Goal: Find specific page/section: Find specific page/section

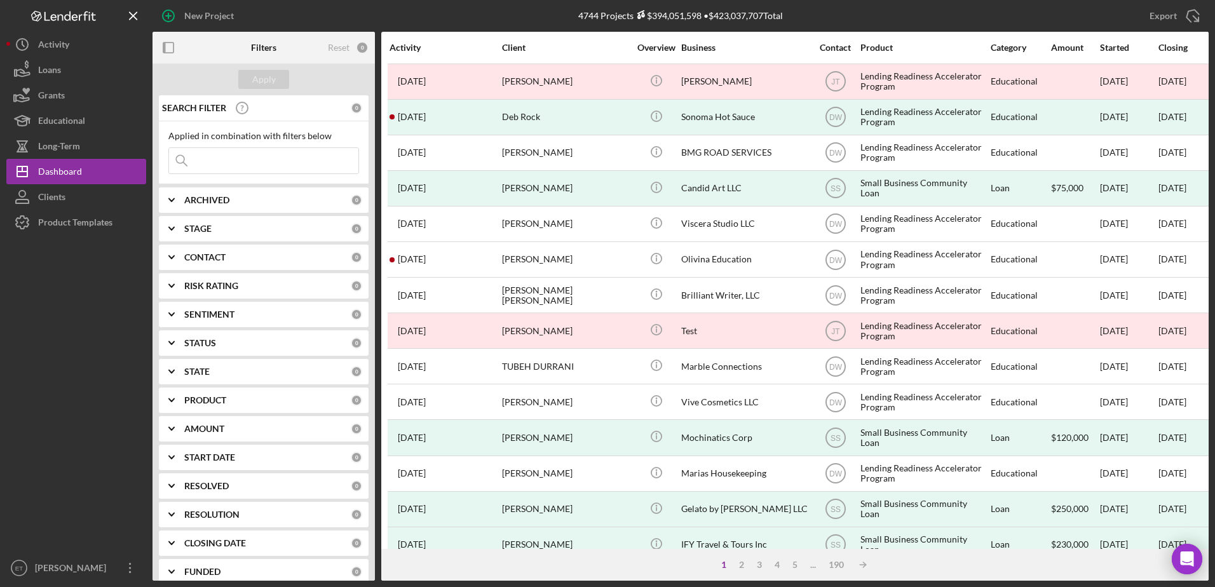
click at [244, 165] on input at bounding box center [263, 160] width 189 height 25
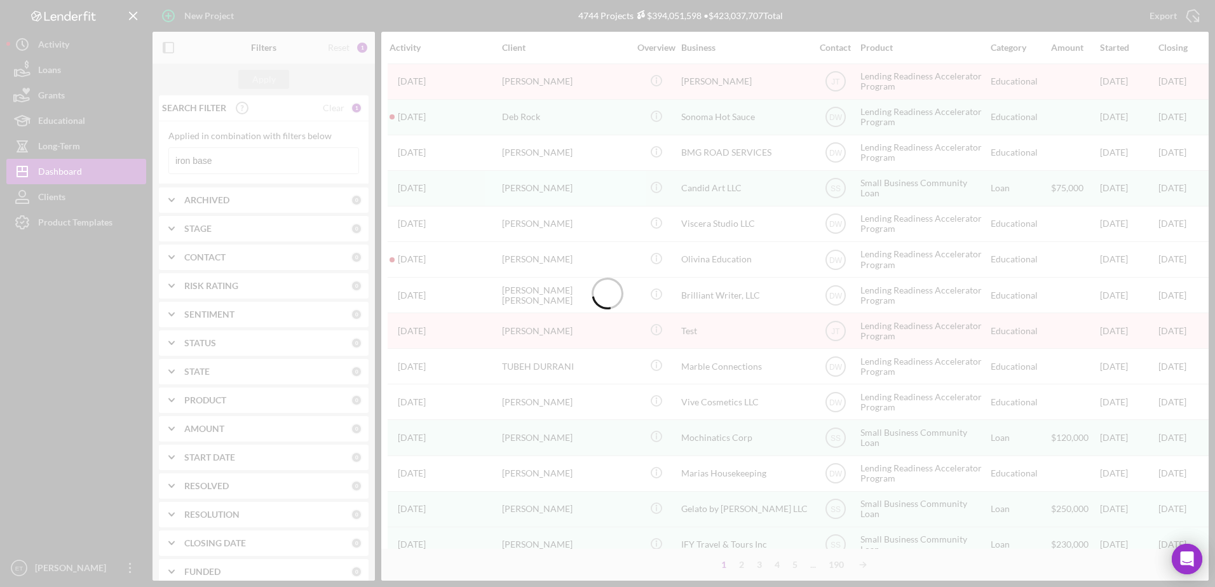
type input "iron base"
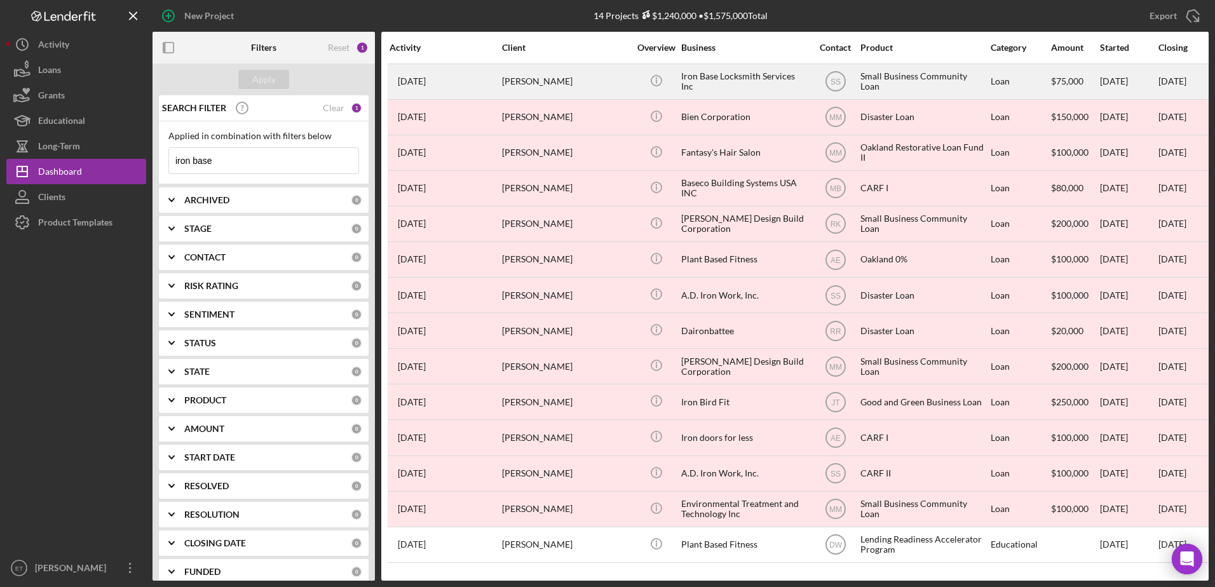
click at [600, 72] on div "[PERSON_NAME]" at bounding box center [565, 82] width 127 height 34
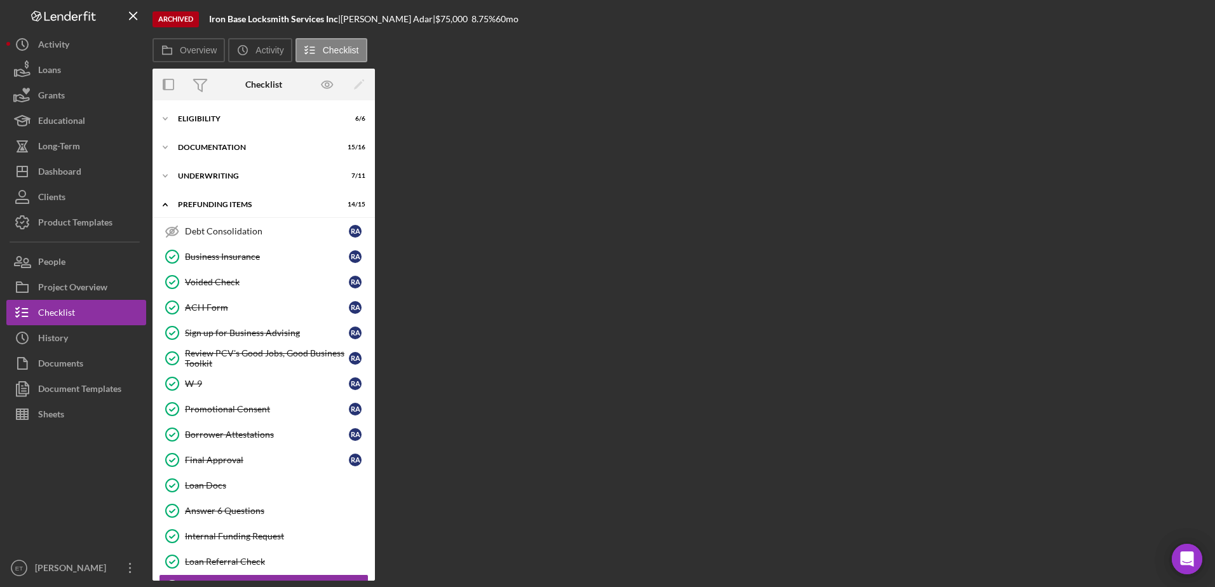
scroll to position [32, 0]
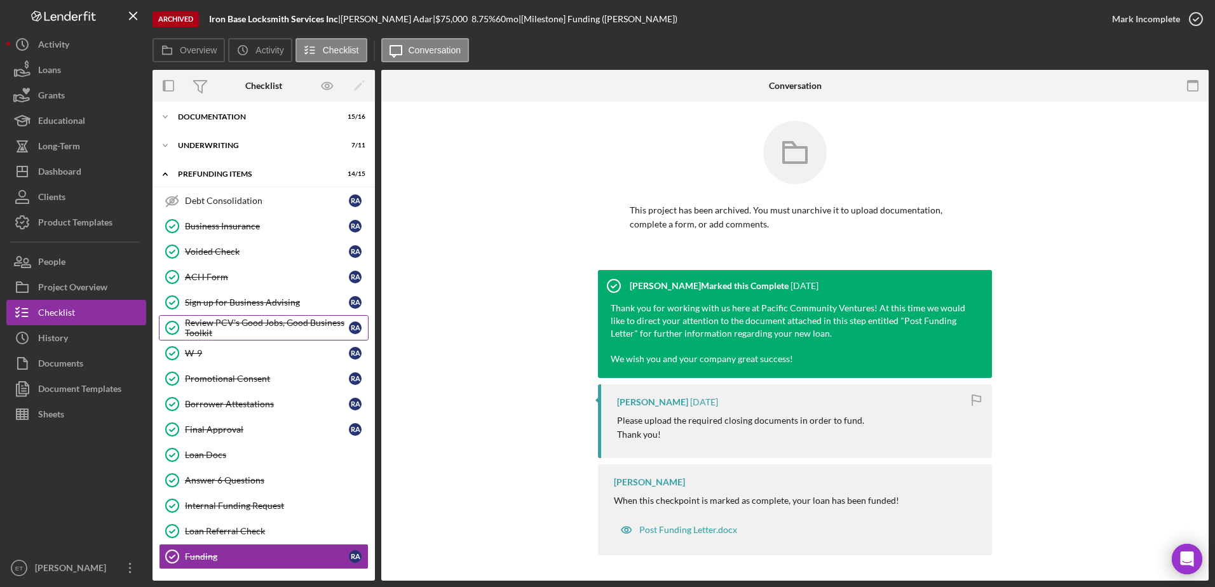
click at [222, 322] on div "Review PCV's Good Jobs, Good Business Toolkit" at bounding box center [267, 328] width 164 height 20
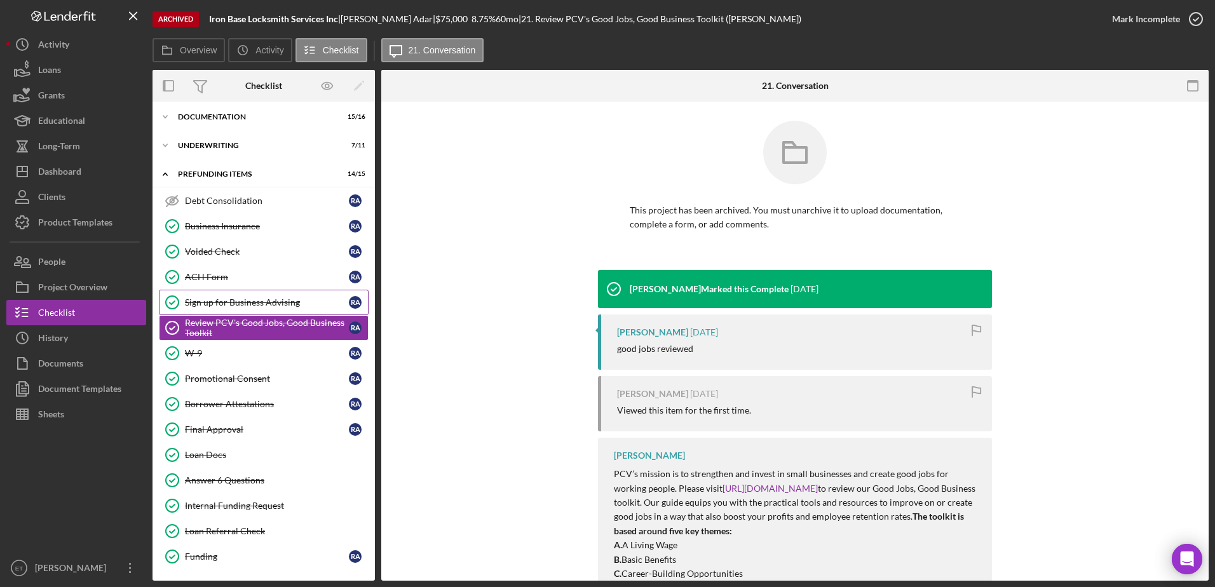
click at [226, 292] on link "Sign up for Business Advising Sign up for Business Advising R A" at bounding box center [264, 302] width 210 height 25
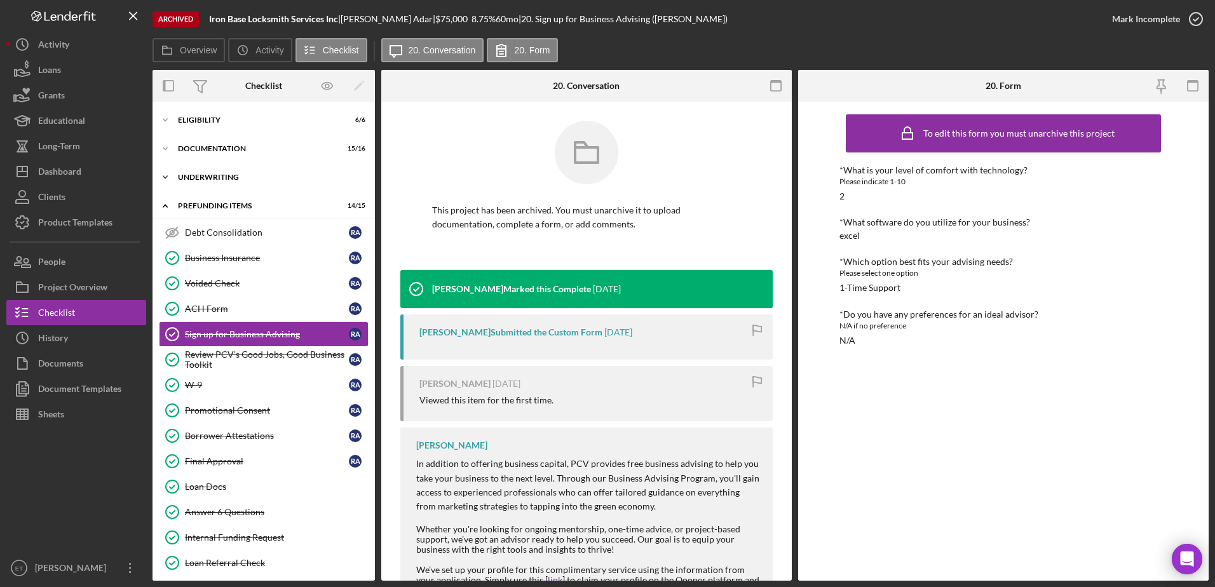
click at [201, 182] on div "Icon/Expander Underwriting 7 / 11" at bounding box center [263, 177] width 222 height 25
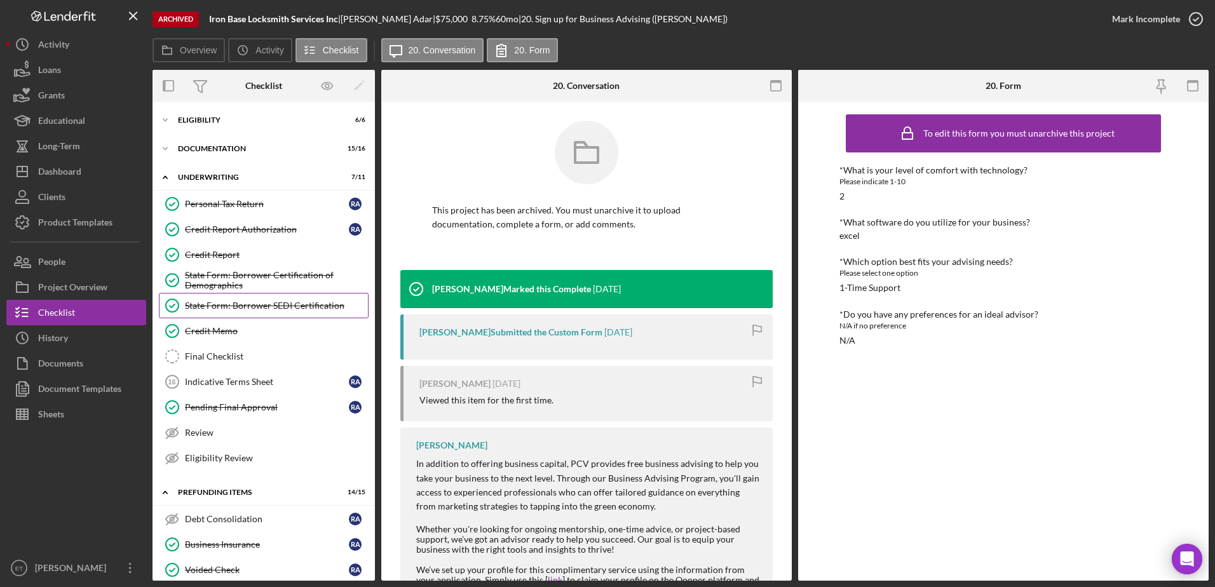
click at [206, 311] on div "State Form: Borrower SEDI Certification" at bounding box center [276, 306] width 183 height 10
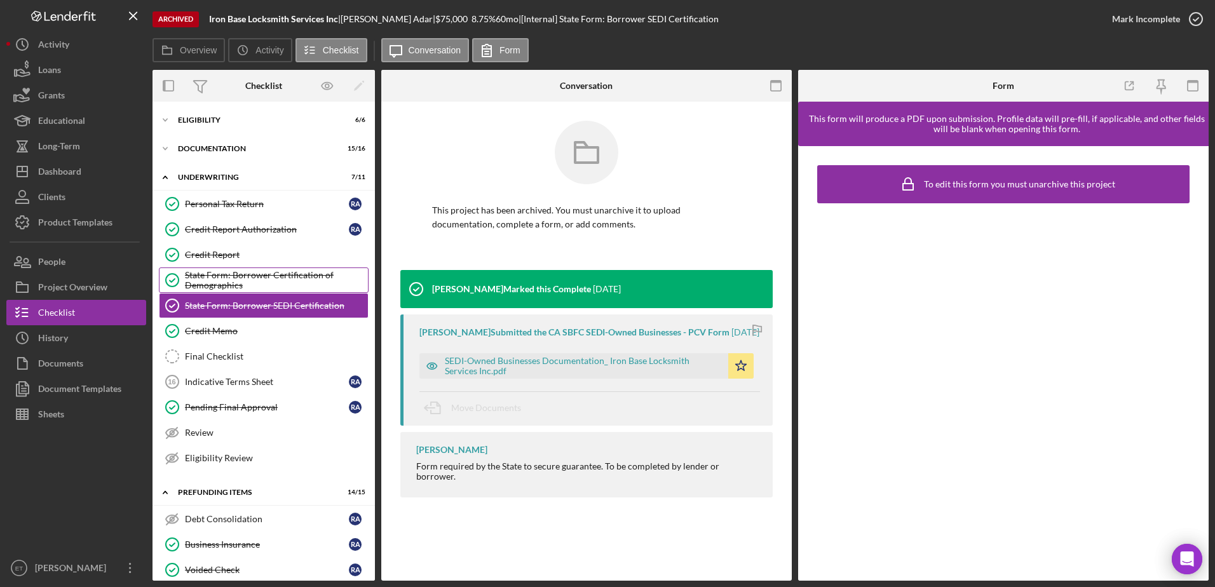
click at [290, 278] on div "State Form: Borrower Certification of Demographics" at bounding box center [276, 280] width 183 height 20
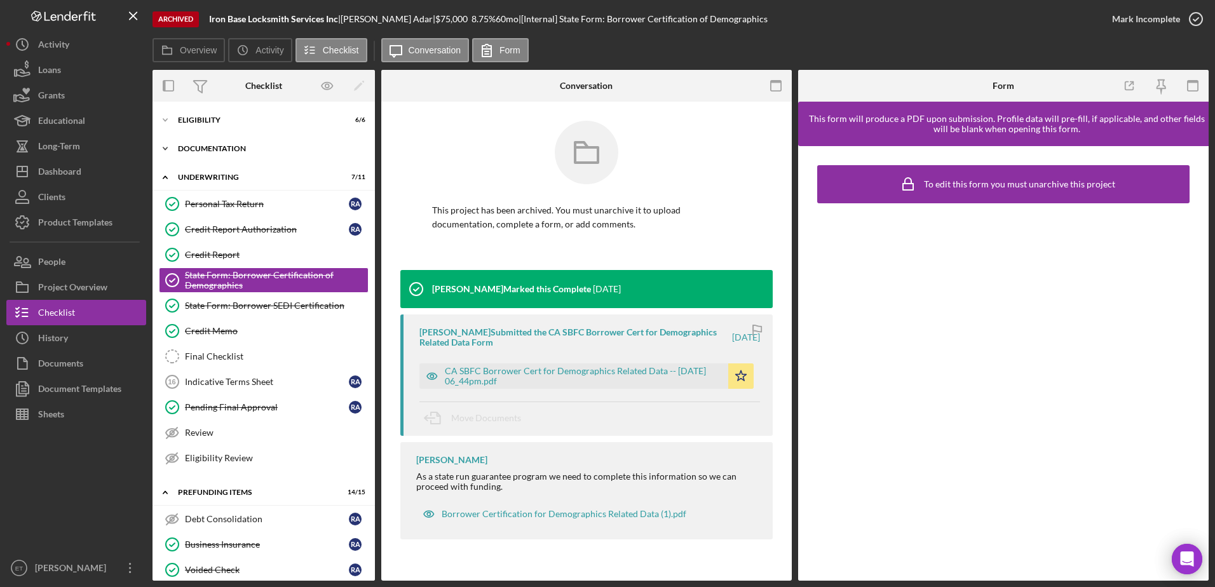
click at [206, 144] on div "Icon/Expander Documentation 15 / 16" at bounding box center [263, 148] width 222 height 25
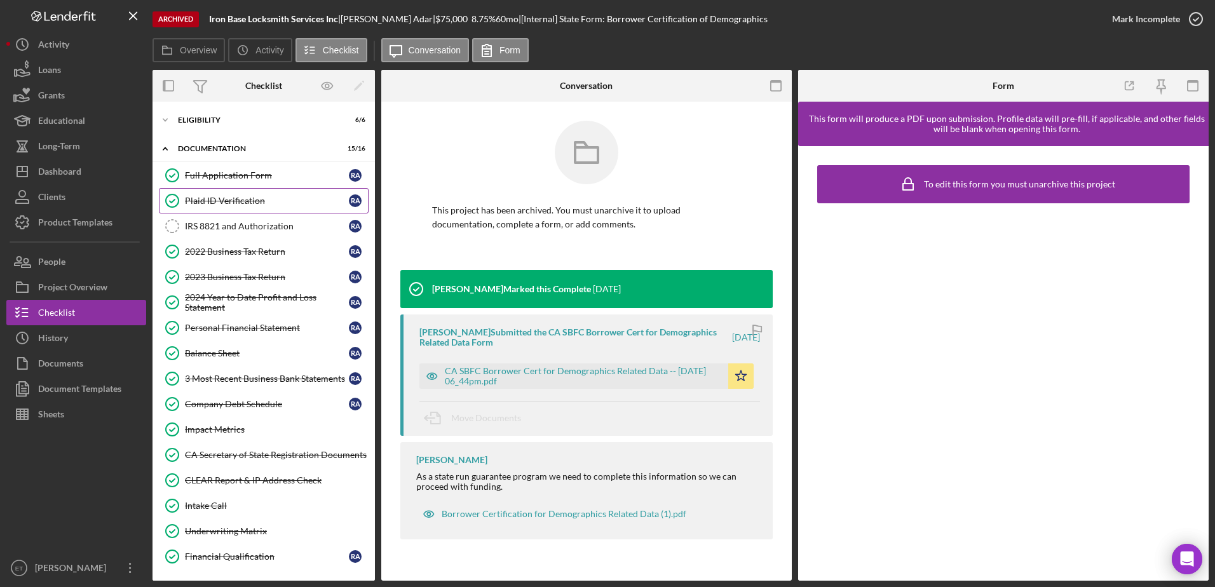
click at [211, 191] on link "Plaid ID Verification Plaid ID Verification R A" at bounding box center [264, 200] width 210 height 25
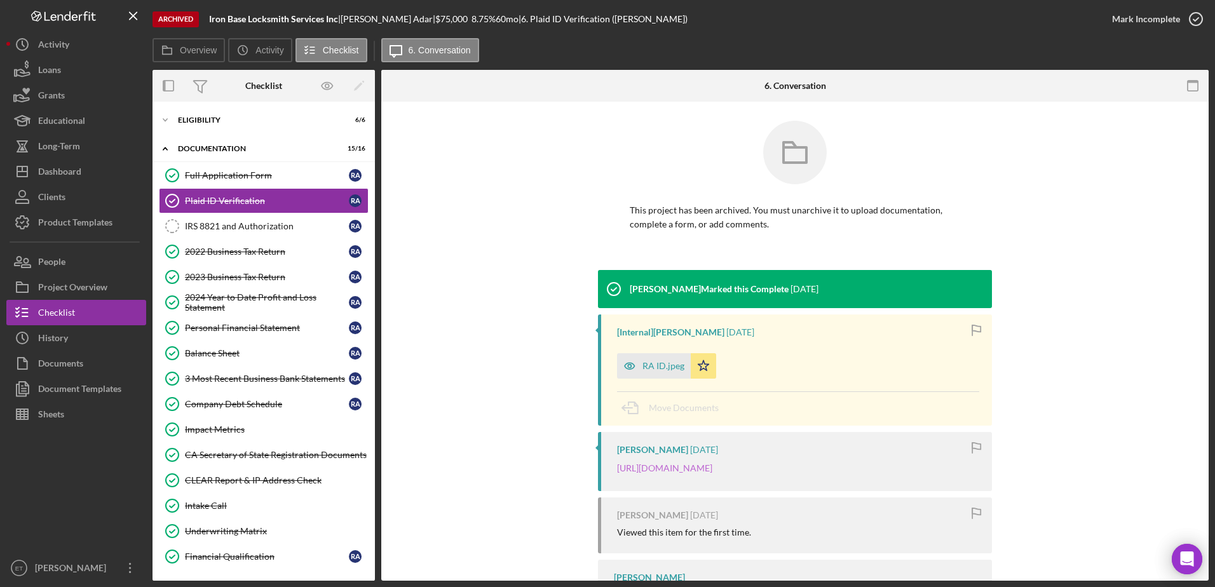
click at [660, 473] on link "[URL][DOMAIN_NAME]" at bounding box center [664, 468] width 95 height 11
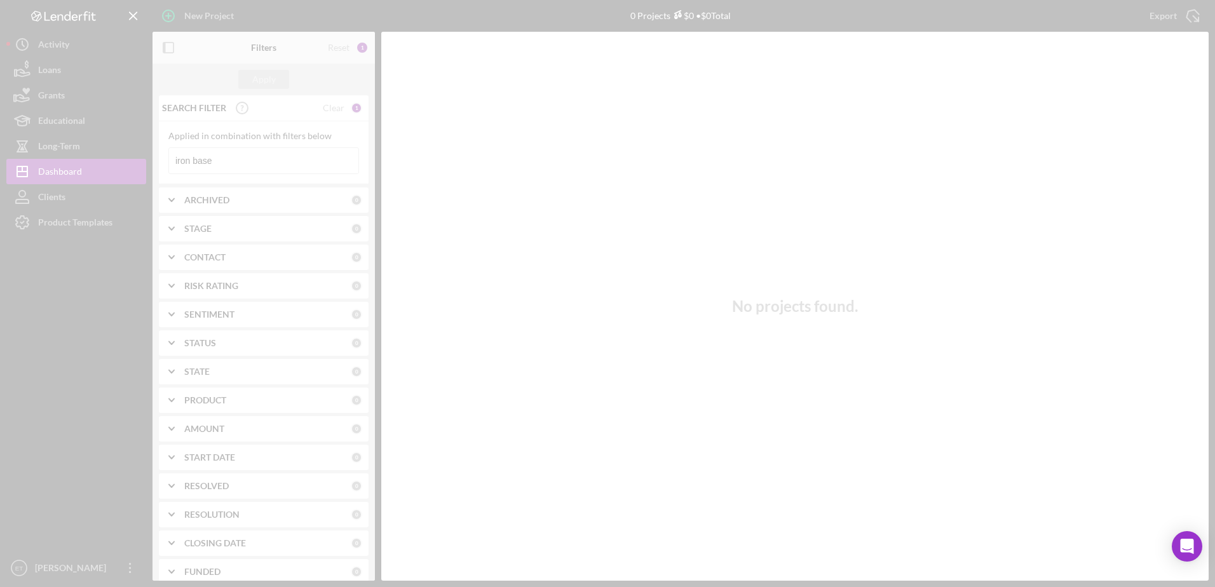
click at [241, 159] on div at bounding box center [607, 293] width 1215 height 587
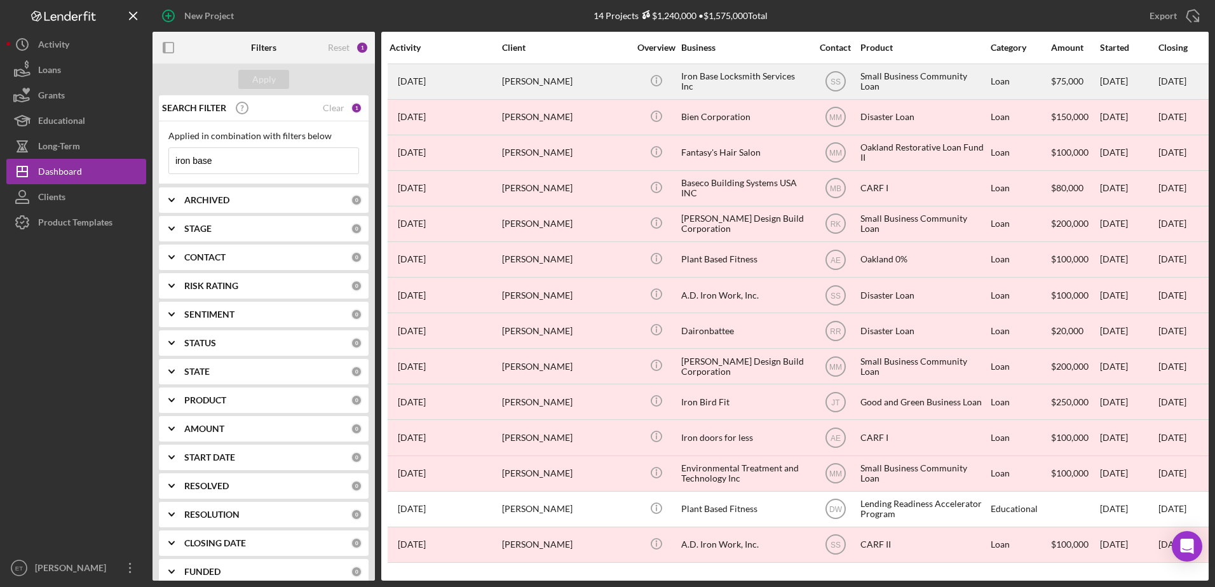
click at [588, 87] on div "[PERSON_NAME]" at bounding box center [565, 82] width 127 height 34
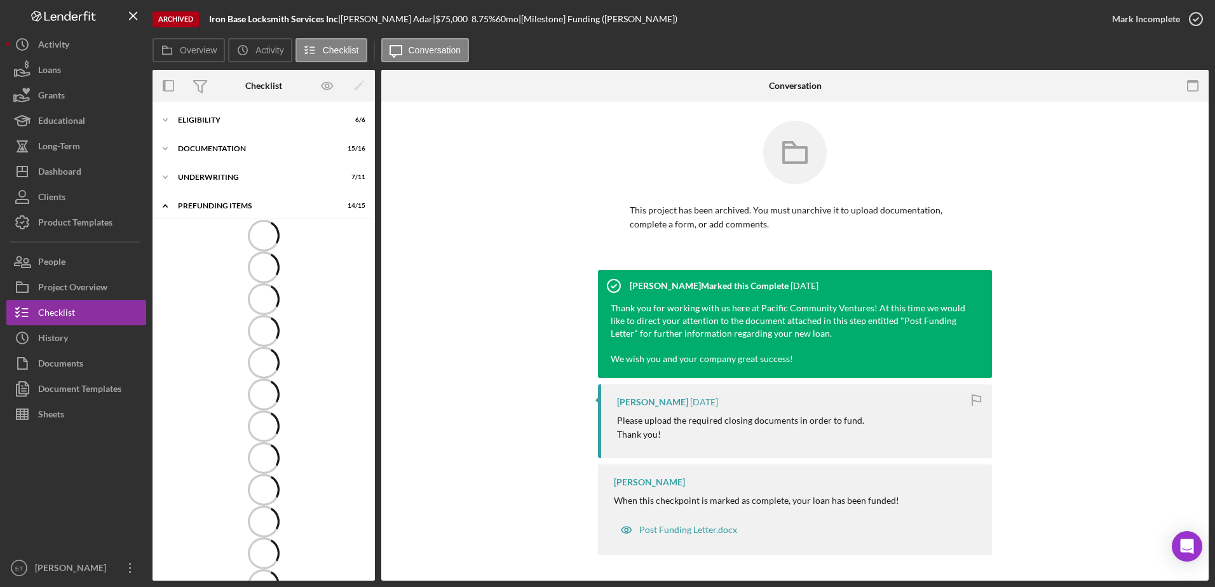
scroll to position [33, 0]
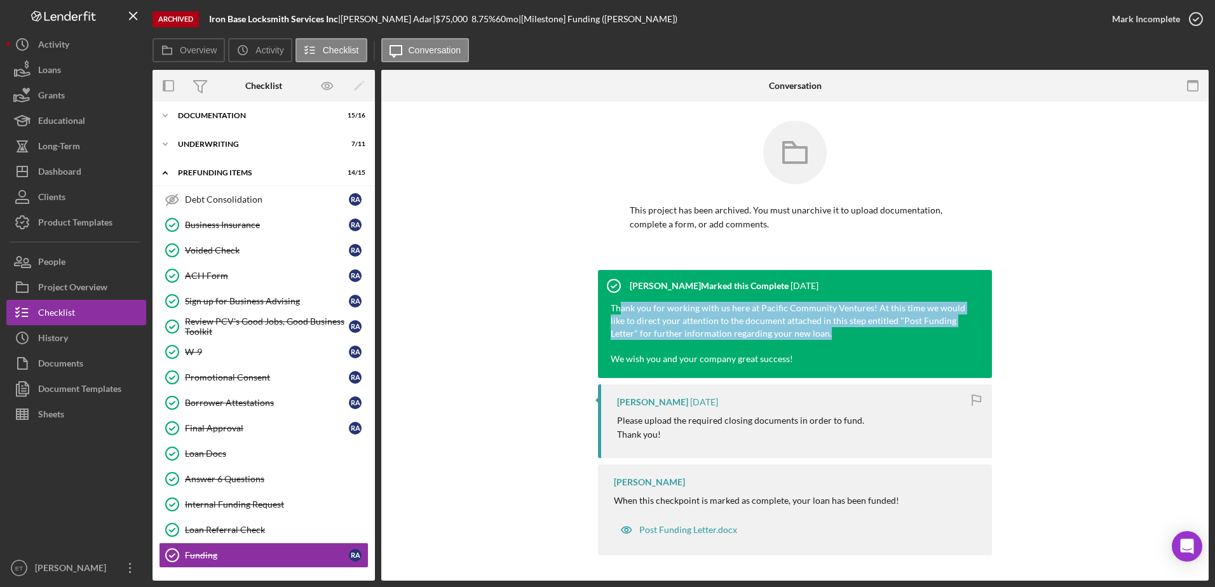
drag, startPoint x: 623, startPoint y: 311, endPoint x: 873, endPoint y: 349, distance: 253.2
click at [877, 349] on div "Thank you for working with us here at Pacific Community Ventures! At this time …" at bounding box center [789, 334] width 356 height 64
click at [199, 142] on div "Underwriting" at bounding box center [268, 144] width 181 height 8
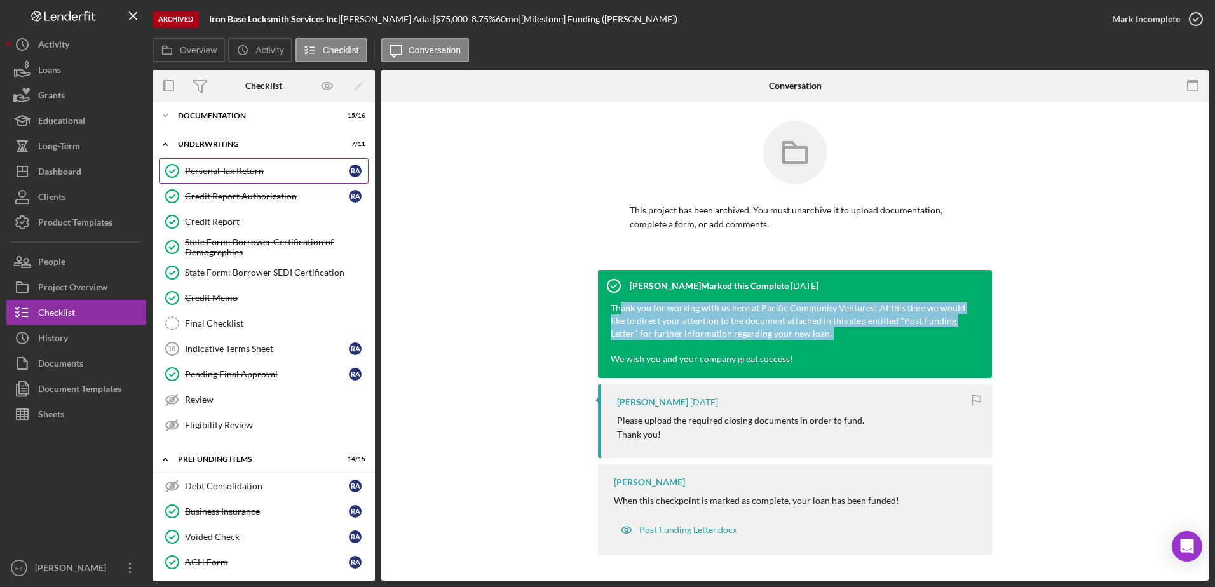
click at [219, 182] on link "Personal Tax Return Personal Tax Return R A" at bounding box center [264, 170] width 210 height 25
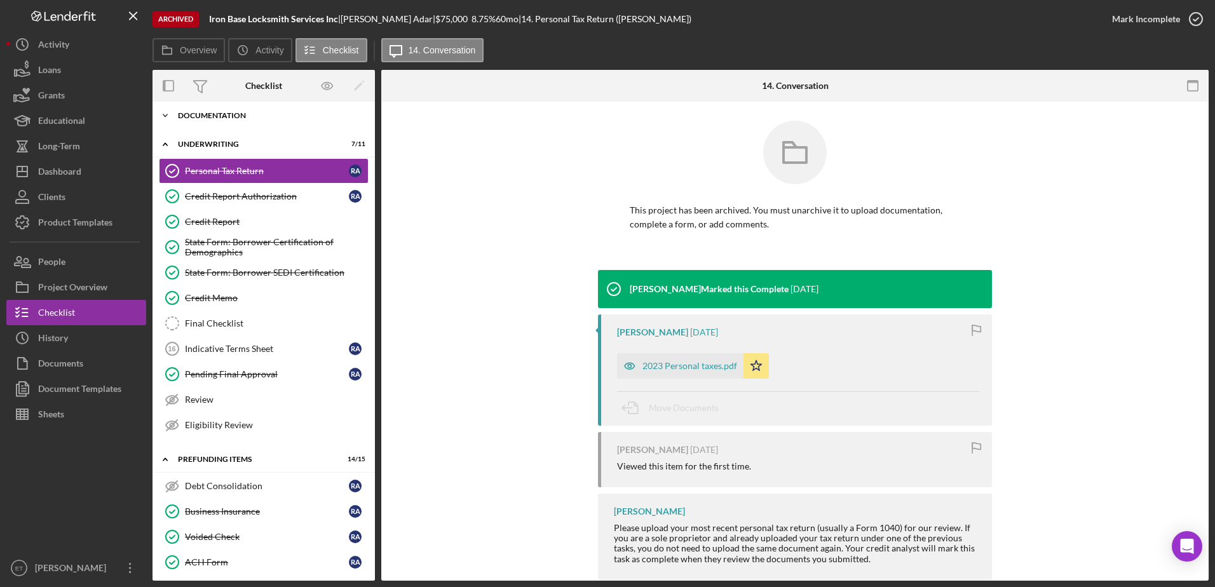
click at [238, 114] on div "Documentation" at bounding box center [268, 116] width 181 height 8
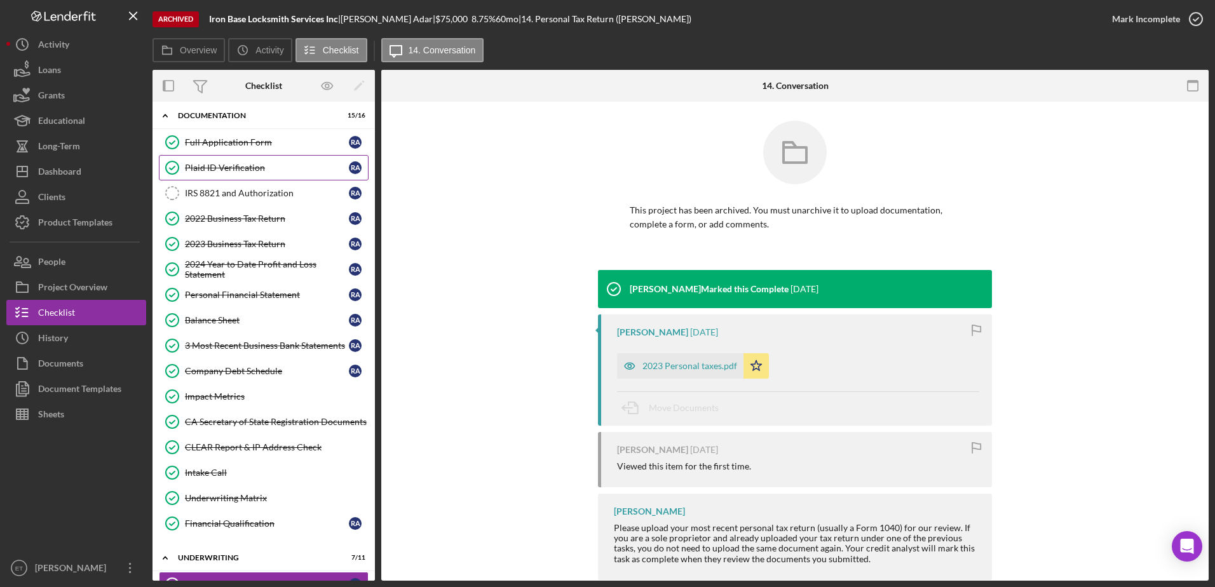
click at [213, 170] on div "Plaid ID Verification" at bounding box center [267, 168] width 164 height 10
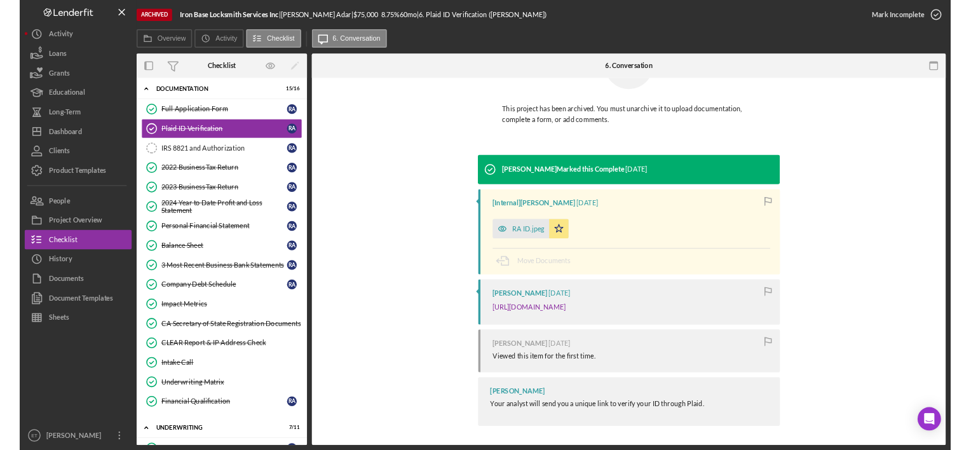
scroll to position [82, 0]
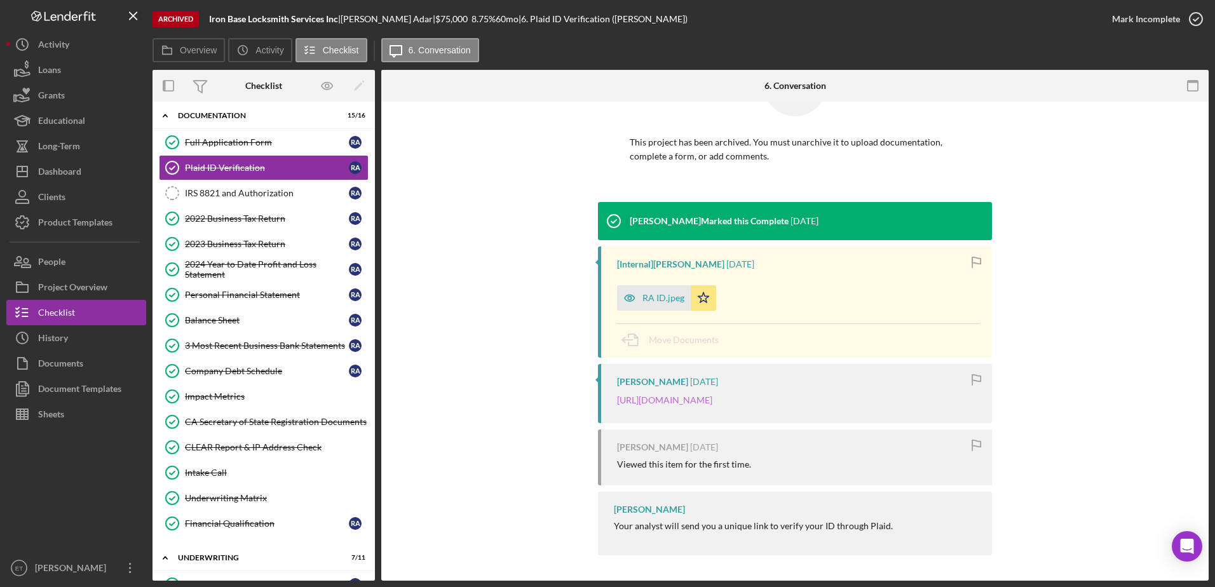
drag, startPoint x: 812, startPoint y: 404, endPoint x: 633, endPoint y: 402, distance: 178.5
click at [633, 402] on p "[URL][DOMAIN_NAME]" at bounding box center [664, 400] width 95 height 14
copy link "2253dc2bf43131d22dc29fc3c35106d6"
drag, startPoint x: 880, startPoint y: 385, endPoint x: 734, endPoint y: 388, distance: 146.1
click at [712, 393] on p "[URL][DOMAIN_NAME]" at bounding box center [664, 400] width 95 height 14
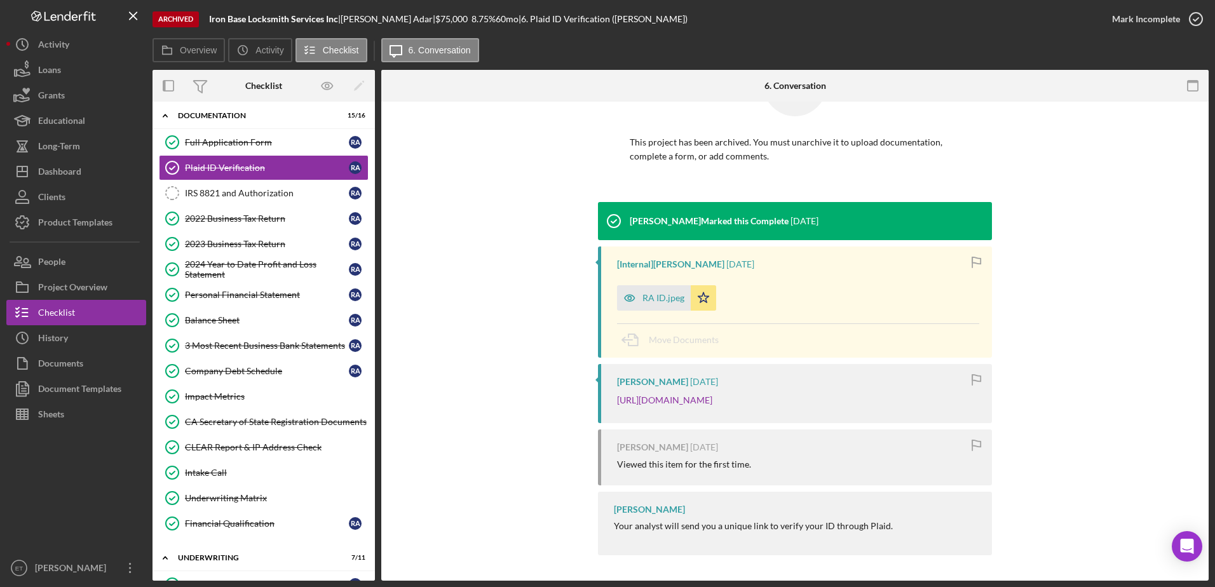
copy link "idv_dQTQcvPdBdJb2h?"
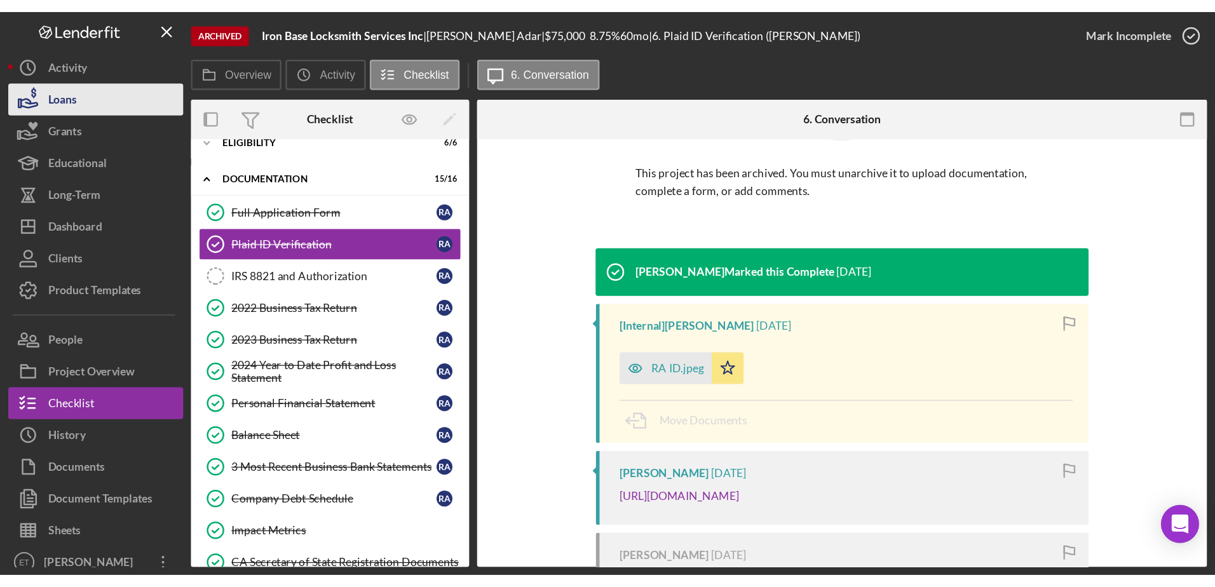
scroll to position [0, 0]
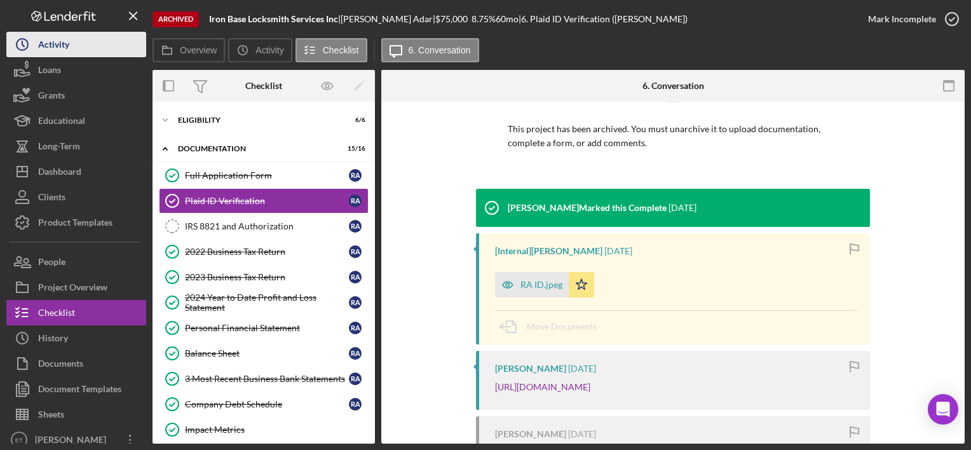
click at [84, 44] on button "Icon/History Activity" at bounding box center [76, 44] width 140 height 25
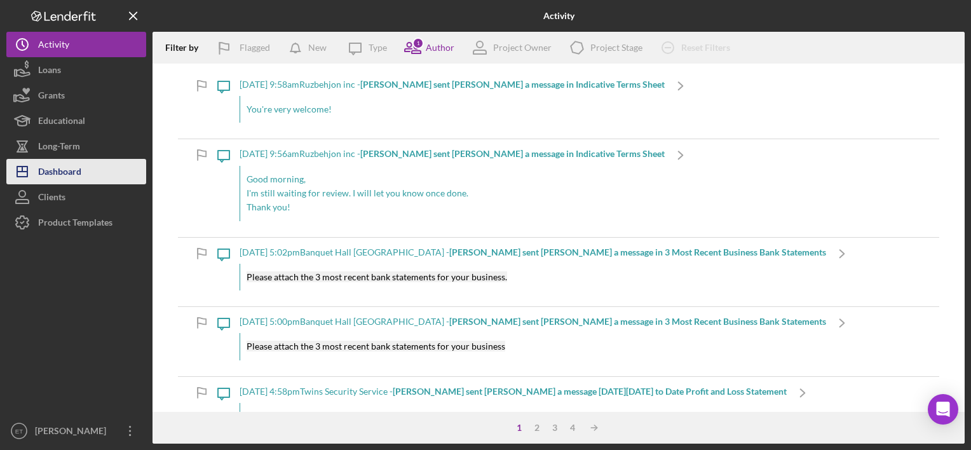
click at [80, 173] on div "Dashboard" at bounding box center [59, 173] width 43 height 29
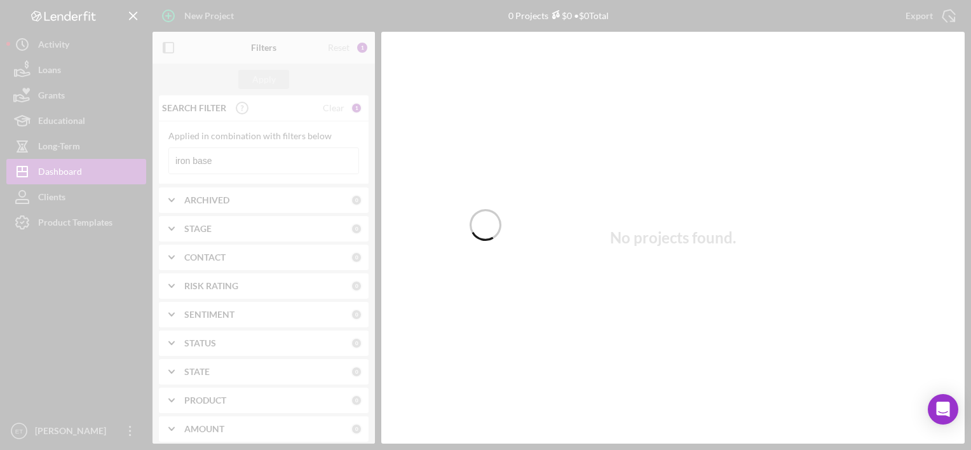
click at [269, 166] on div at bounding box center [485, 225] width 971 height 450
click at [303, 158] on div at bounding box center [485, 225] width 971 height 450
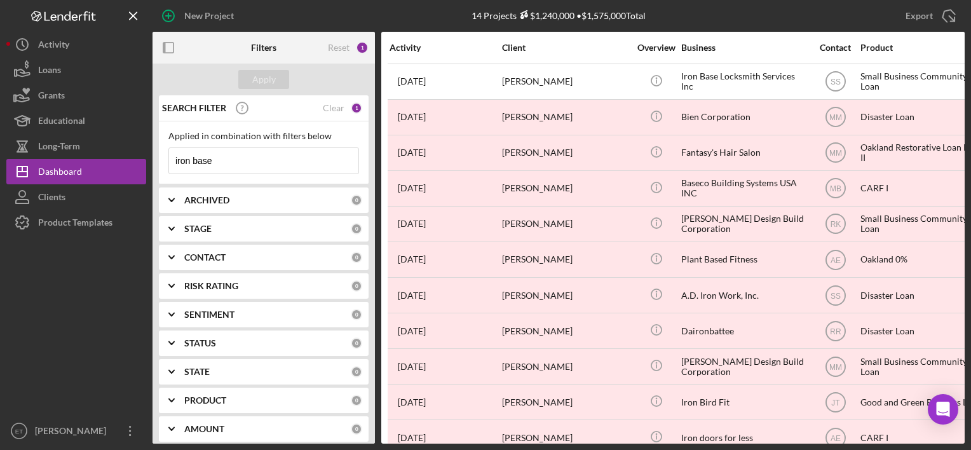
click at [312, 168] on input "iron base" at bounding box center [263, 160] width 189 height 25
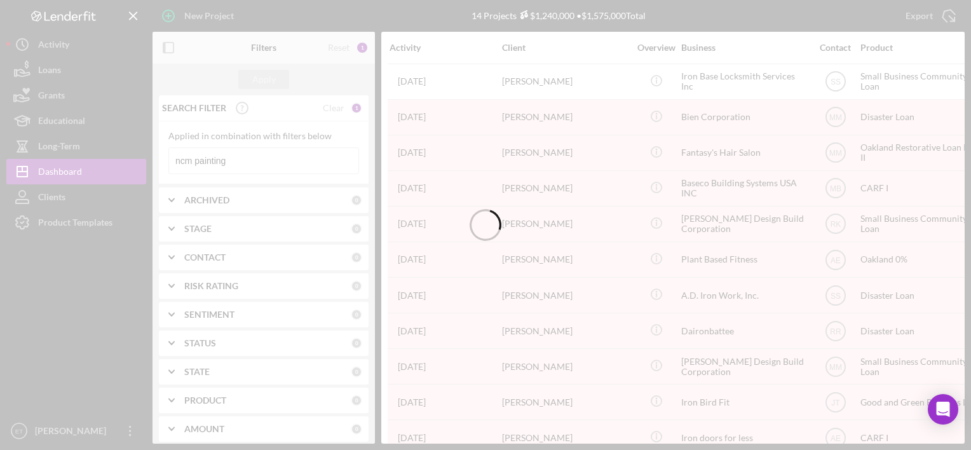
type input "ncm painting"
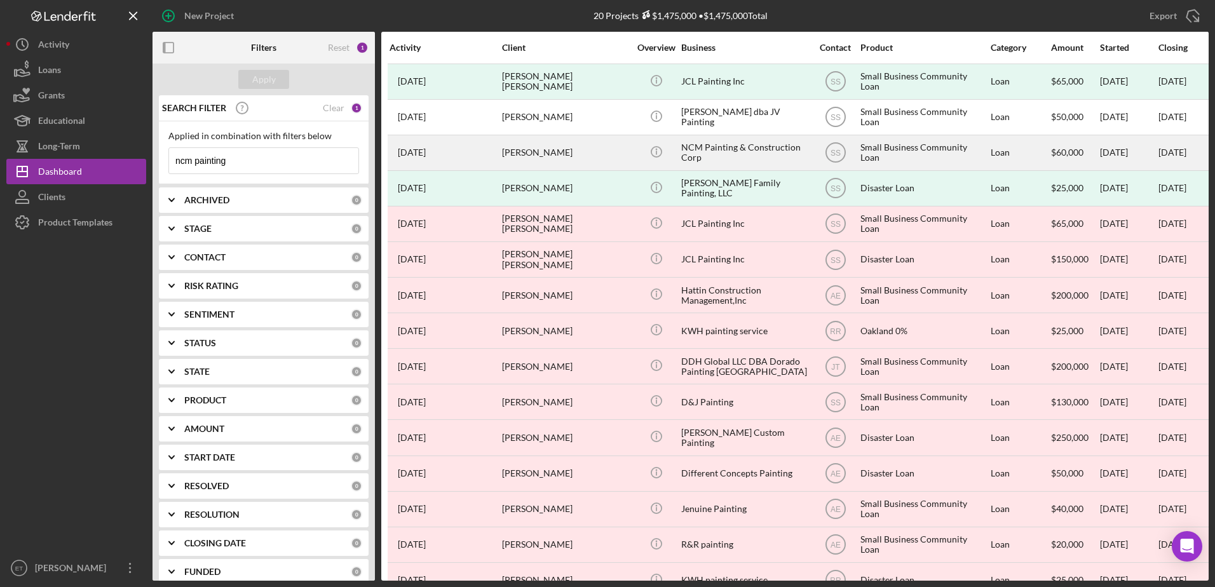
click at [600, 159] on div "Luis Martinez Orozco" at bounding box center [565, 153] width 127 height 34
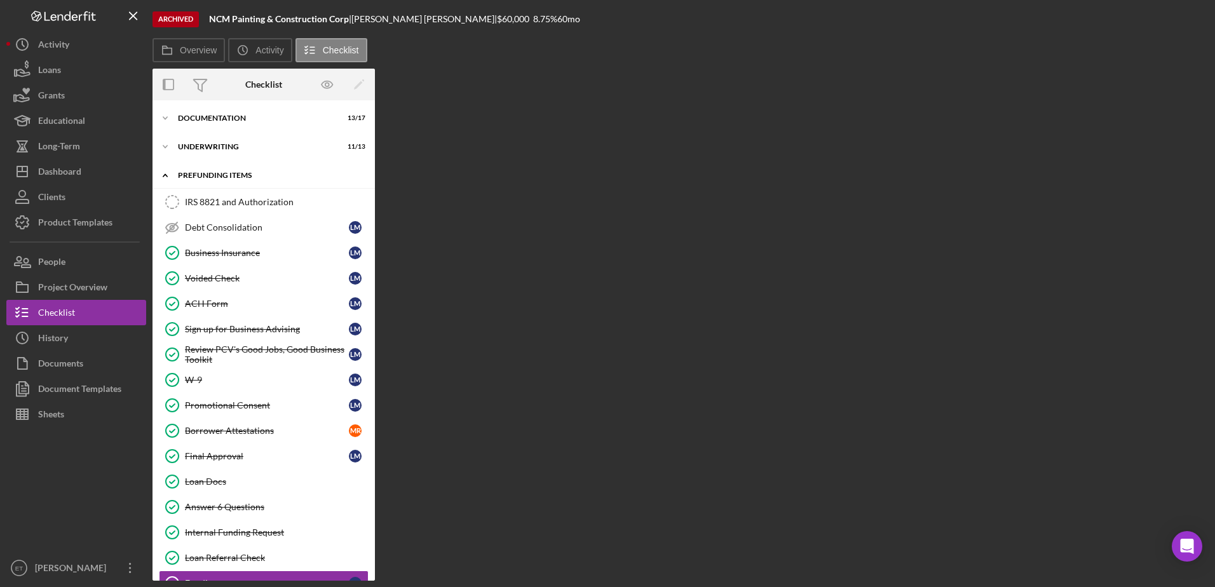
scroll to position [85, 0]
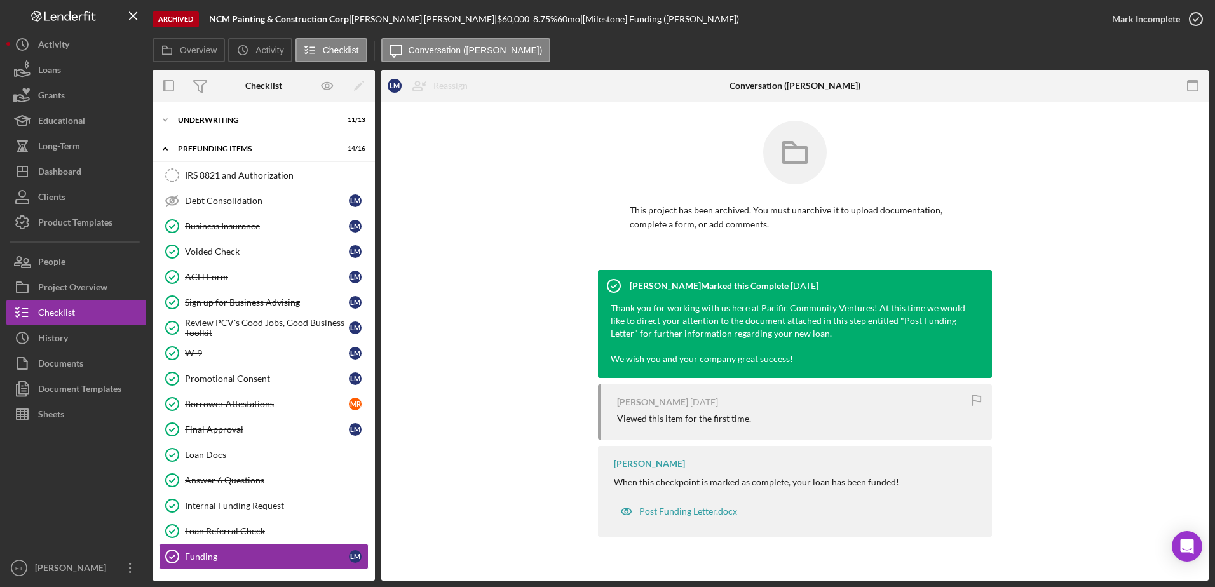
drag, startPoint x: 367, startPoint y: 19, endPoint x: 449, endPoint y: 20, distance: 82.0
click at [449, 20] on div "Luis Martinez Orozco |" at bounding box center [423, 19] width 145 height 10
click at [245, 119] on div "Underwriting" at bounding box center [268, 120] width 181 height 8
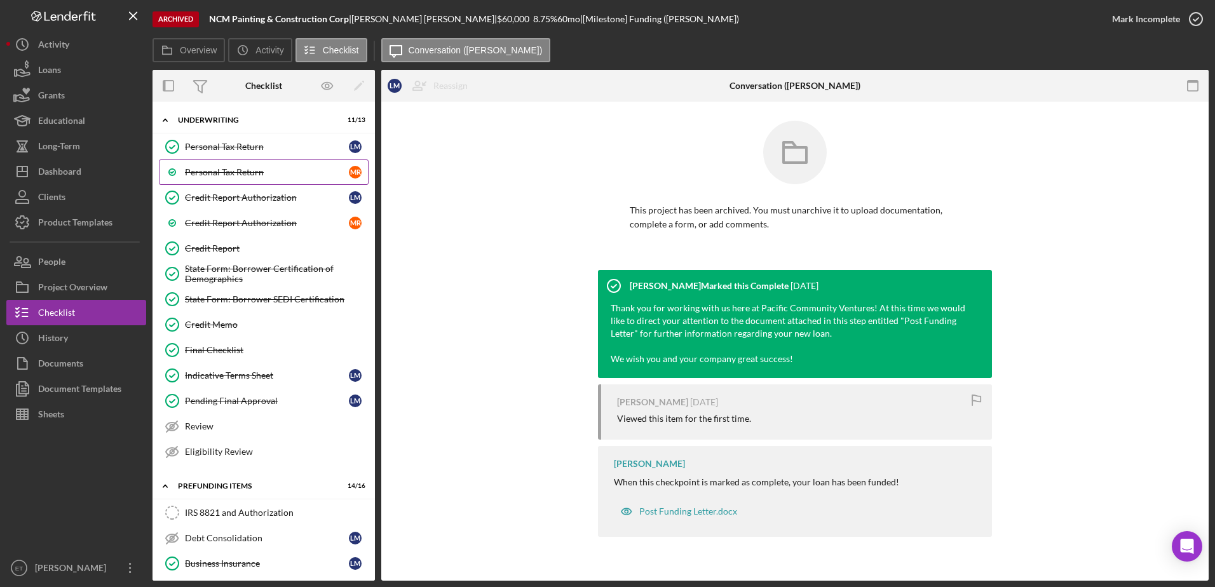
click at [193, 173] on div "Personal Tax Return" at bounding box center [267, 172] width 164 height 10
